Goal: Information Seeking & Learning: Learn about a topic

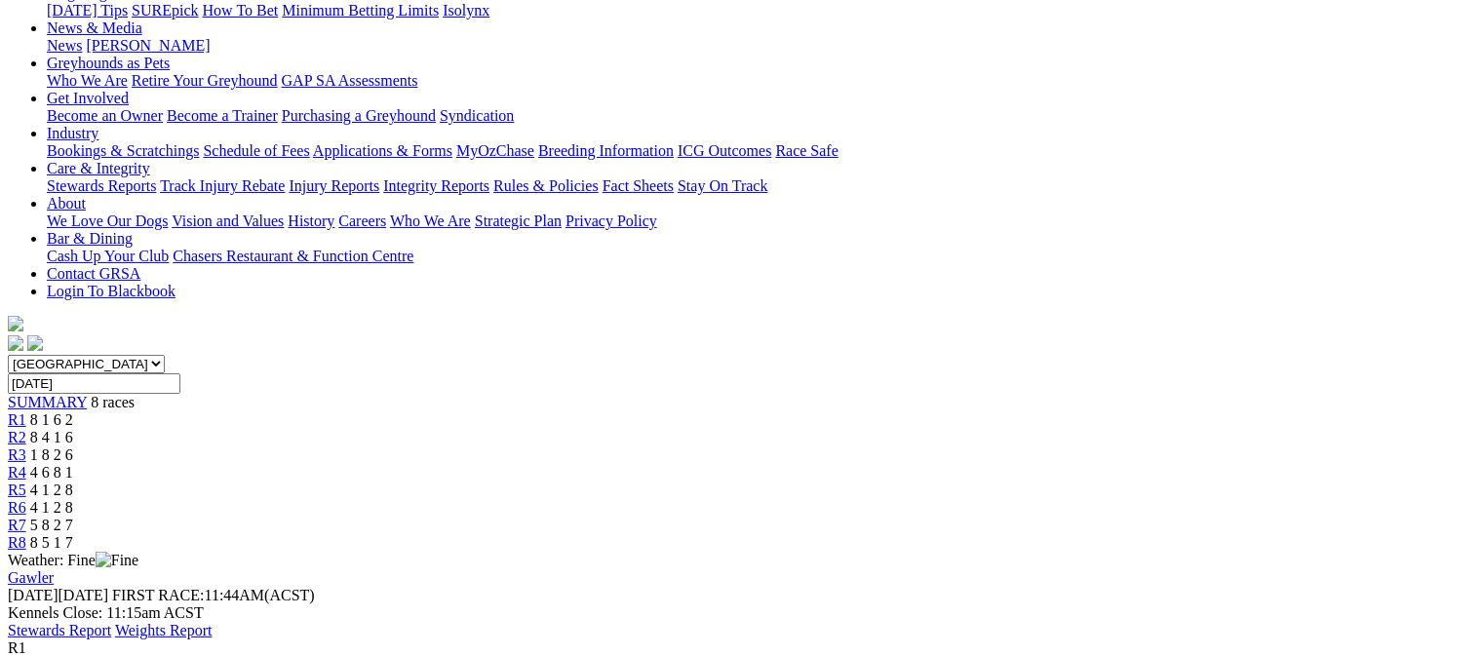
scroll to position [251, 0]
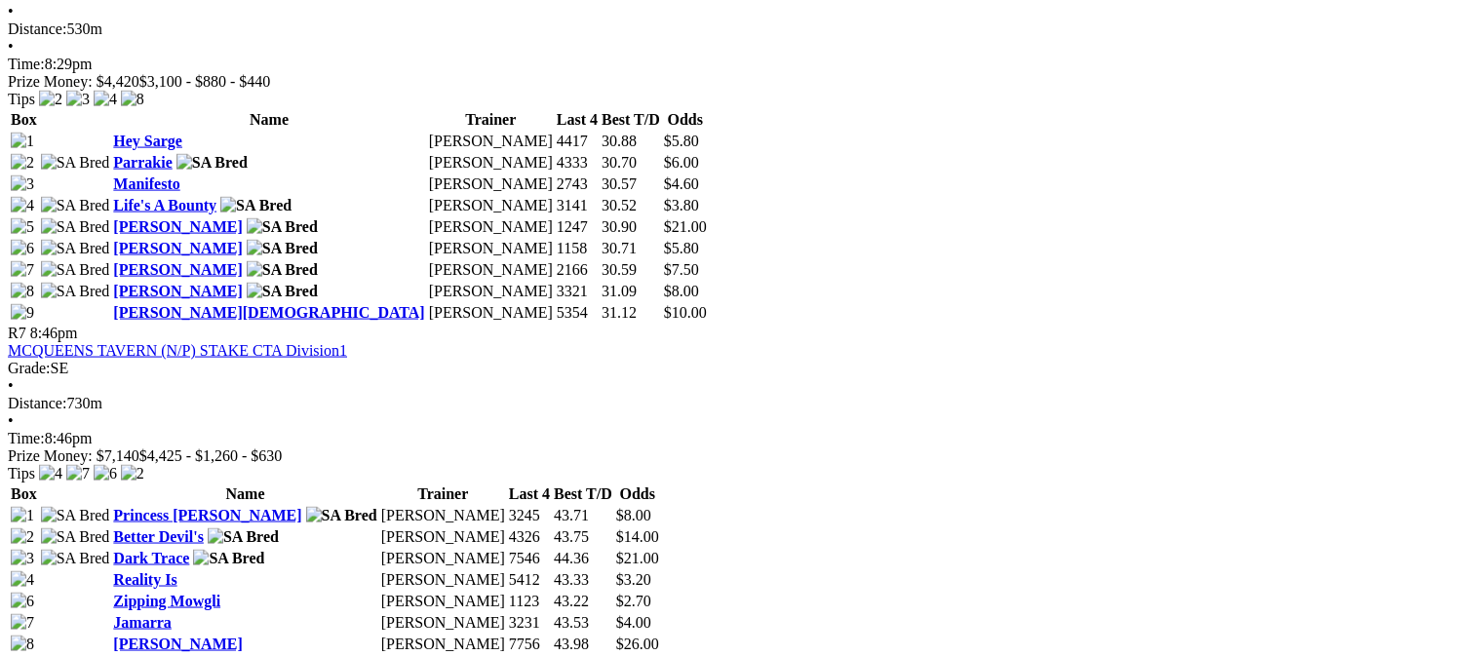
scroll to position [2925, 0]
